Goal: Information Seeking & Learning: Learn about a topic

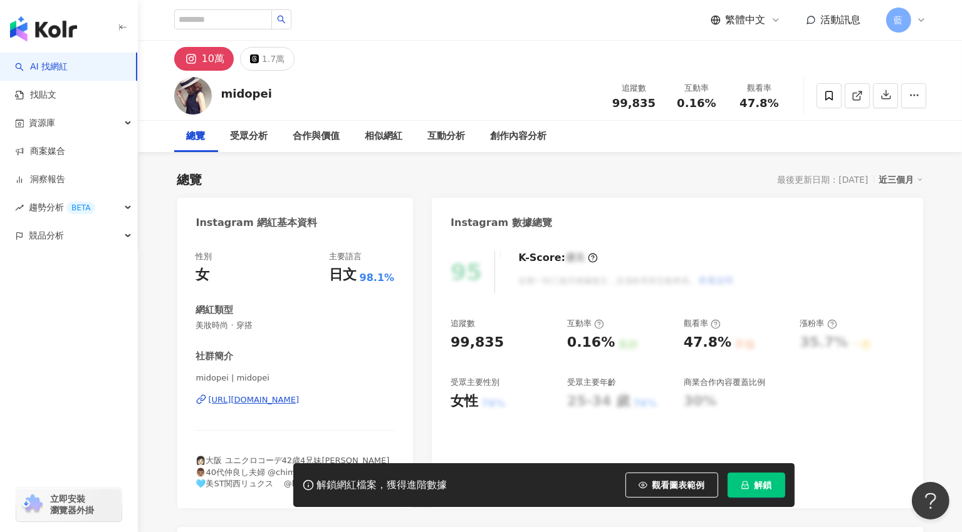
click at [240, 403] on div "https://www.instagram.com/midopei/" at bounding box center [254, 400] width 91 height 11
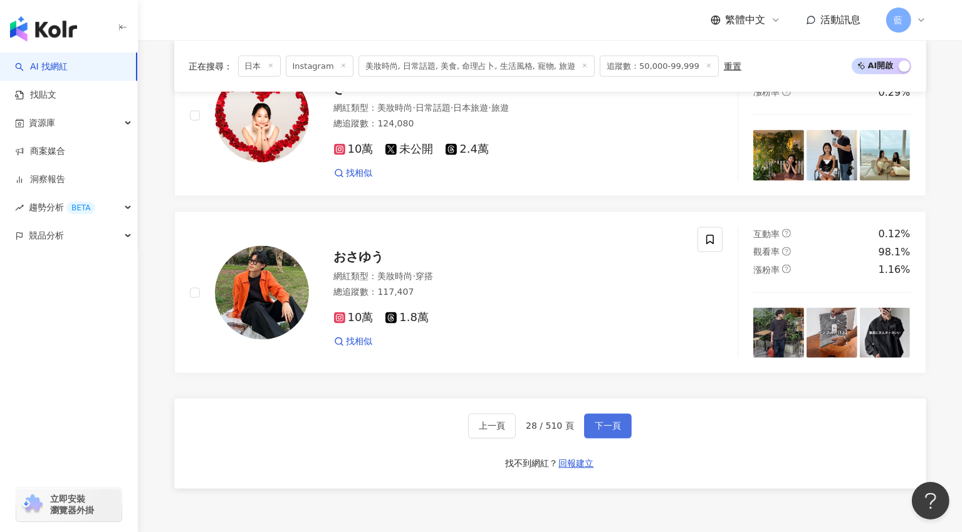
click at [611, 422] on span "下一頁" at bounding box center [607, 427] width 26 height 10
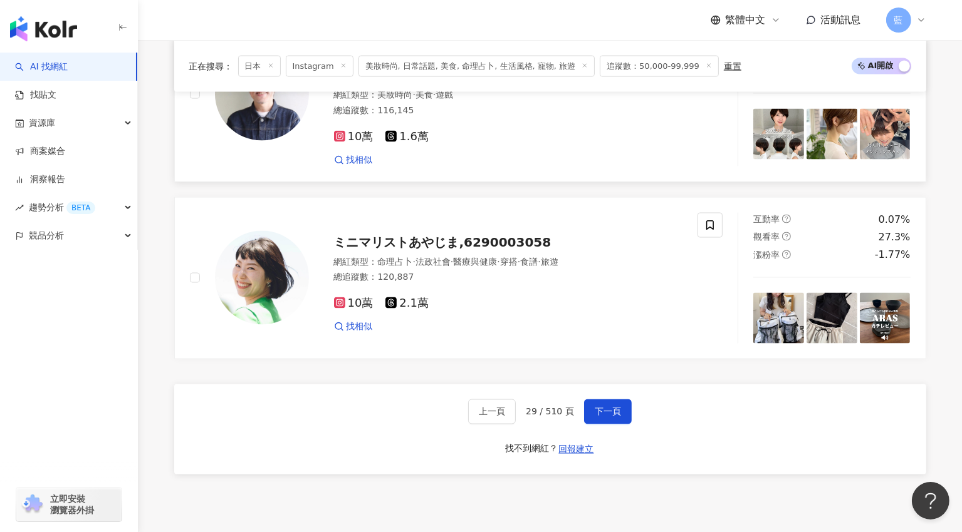
scroll to position [2062, 0]
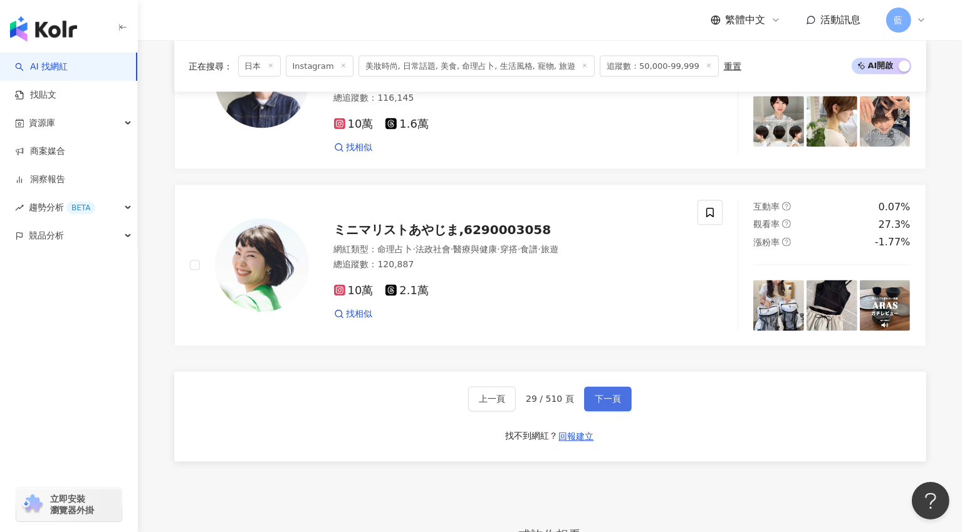
click at [600, 395] on span "下一頁" at bounding box center [607, 400] width 26 height 10
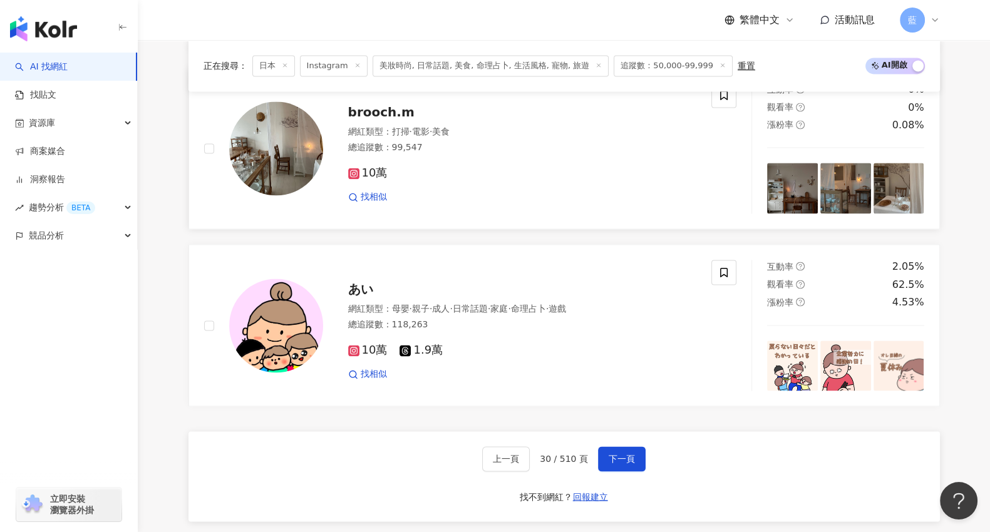
scroll to position [1902, 0]
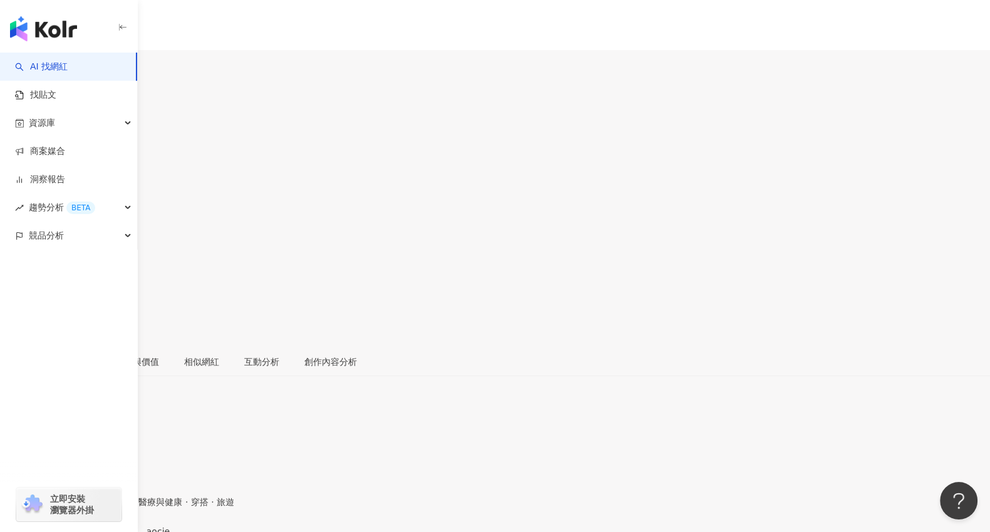
click at [110, 532] on div "[URL][DOMAIN_NAME]" at bounding box center [62, 542] width 98 height 10
